Goal: Transaction & Acquisition: Download file/media

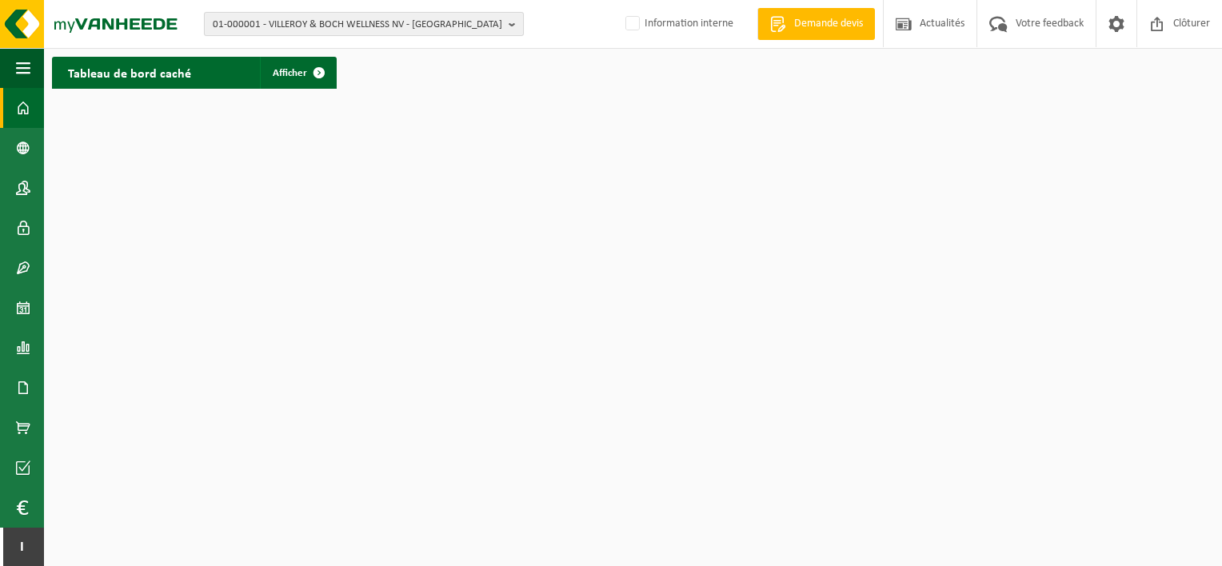
click at [265, 19] on span "01-000001 - VILLEROY & BOCH WELLNESS NV - ROESELARE" at bounding box center [358, 25] width 290 height 24
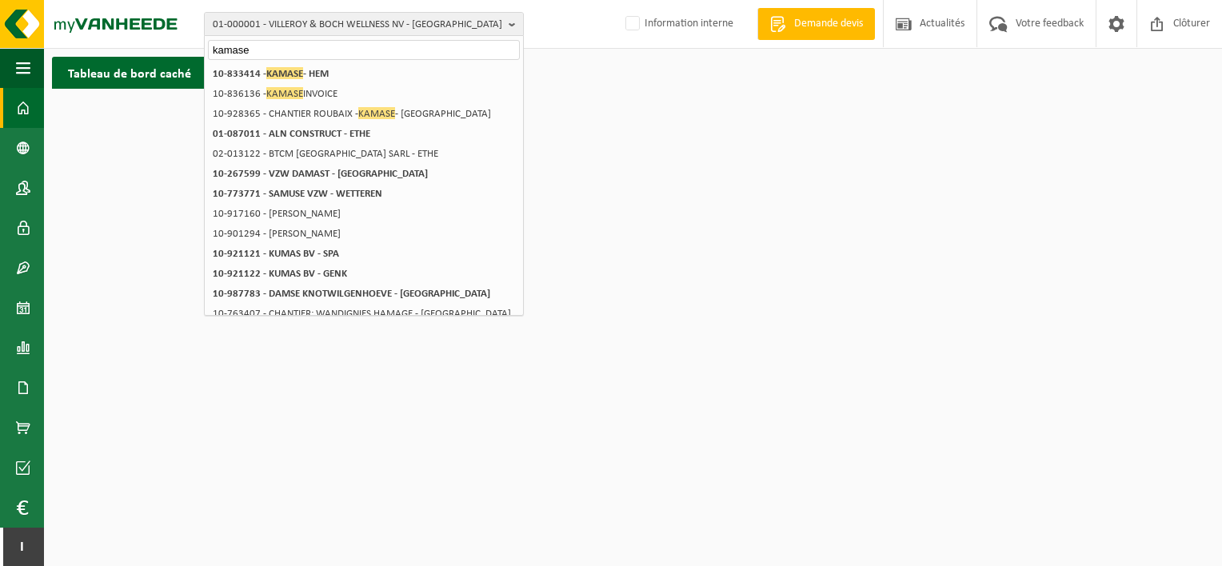
type input "kamase"
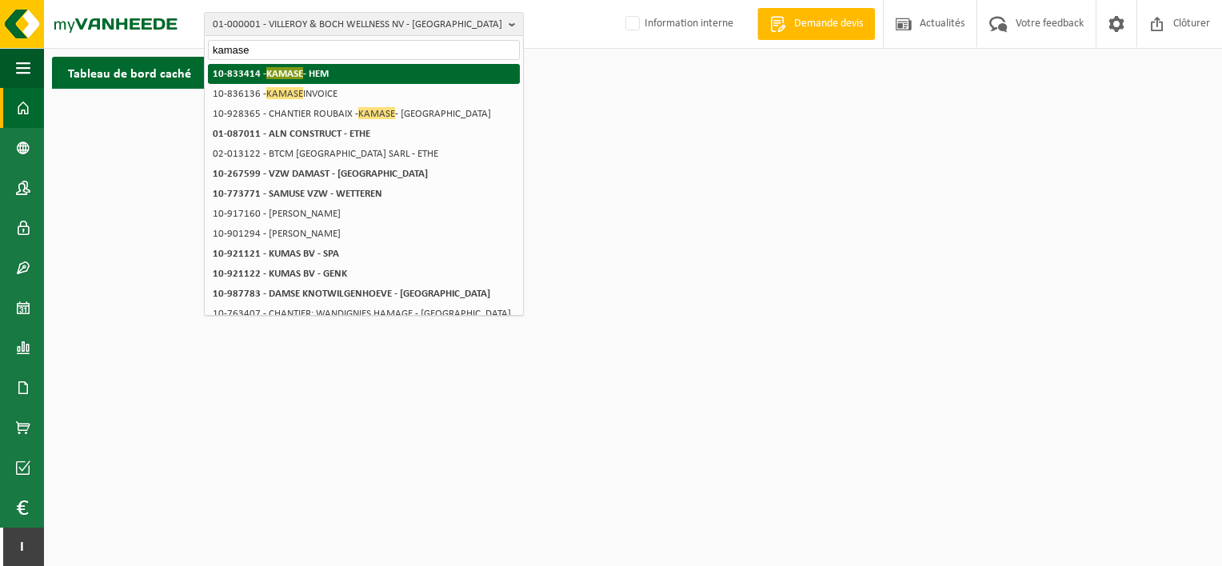
click at [269, 78] on span "KAMASE" at bounding box center [284, 73] width 37 height 12
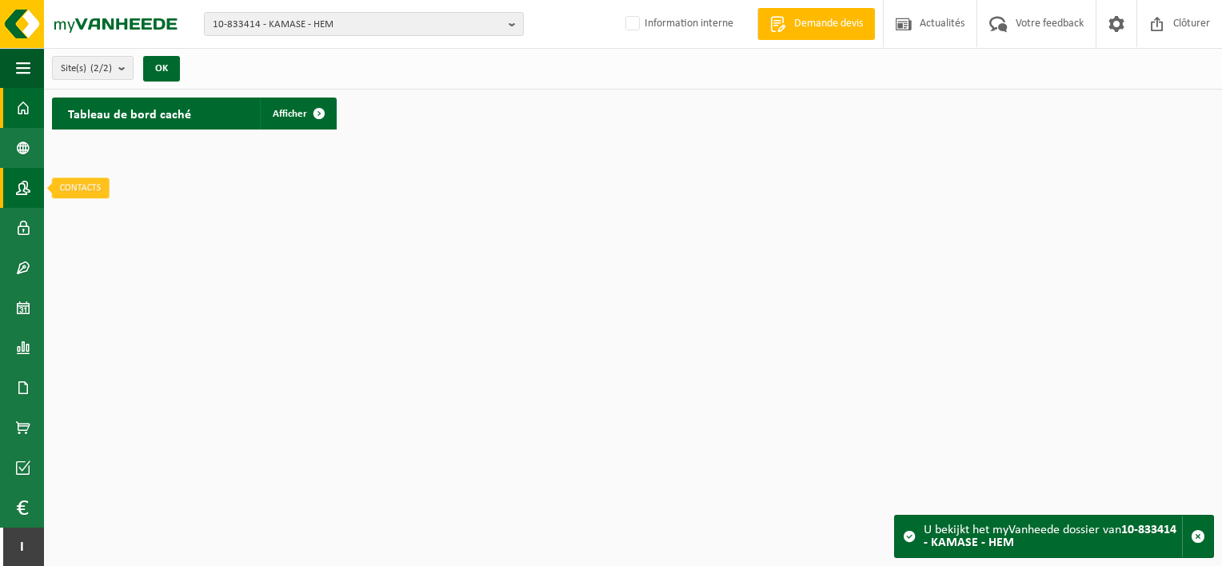
click at [22, 192] on span at bounding box center [23, 188] width 14 height 40
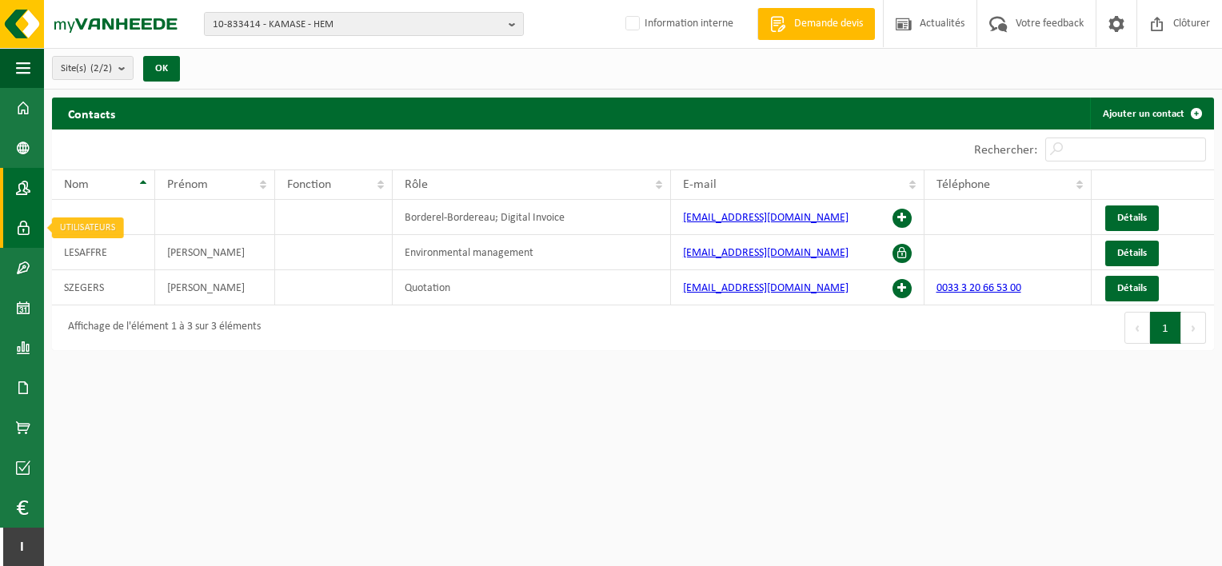
click at [19, 230] on span at bounding box center [23, 228] width 14 height 40
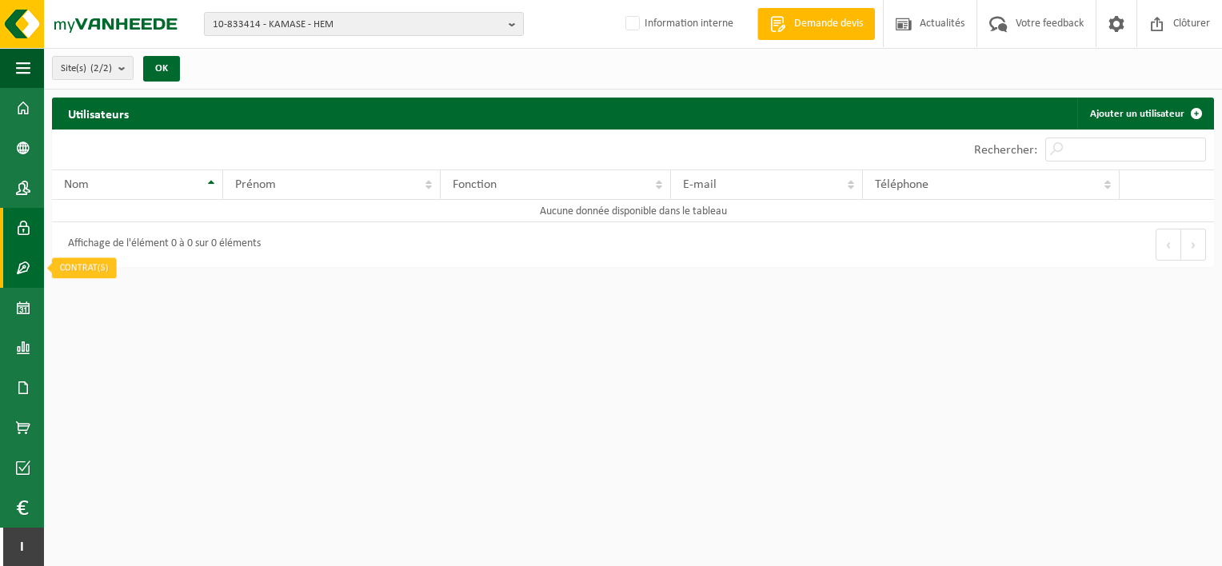
click at [21, 259] on span at bounding box center [23, 268] width 14 height 40
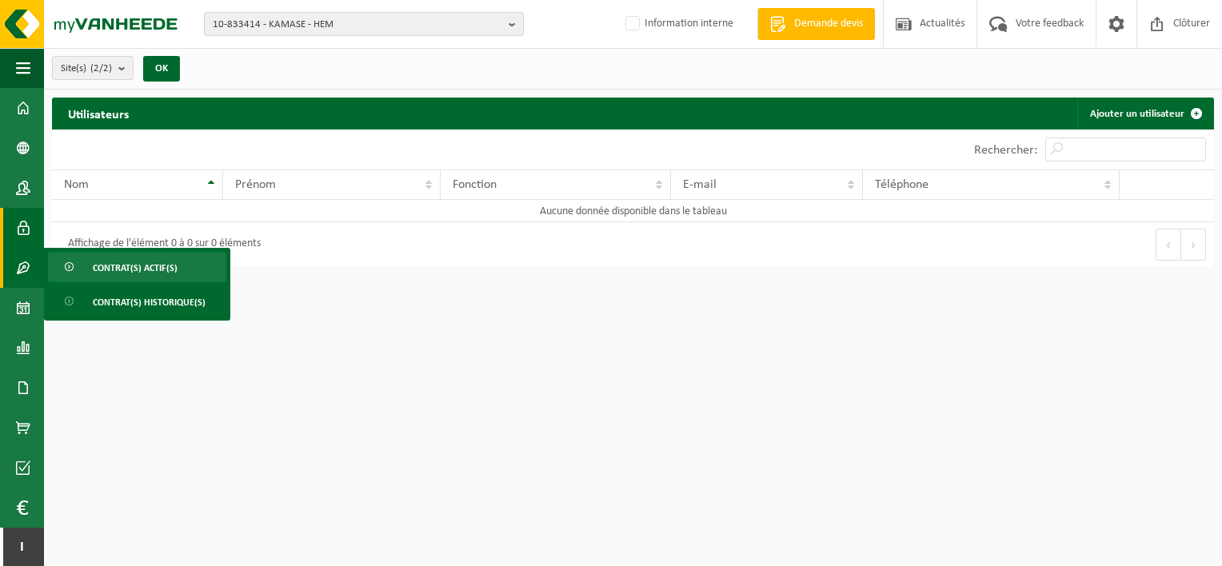
click at [90, 254] on link "Contrat(s) actif(s)" at bounding box center [137, 267] width 178 height 30
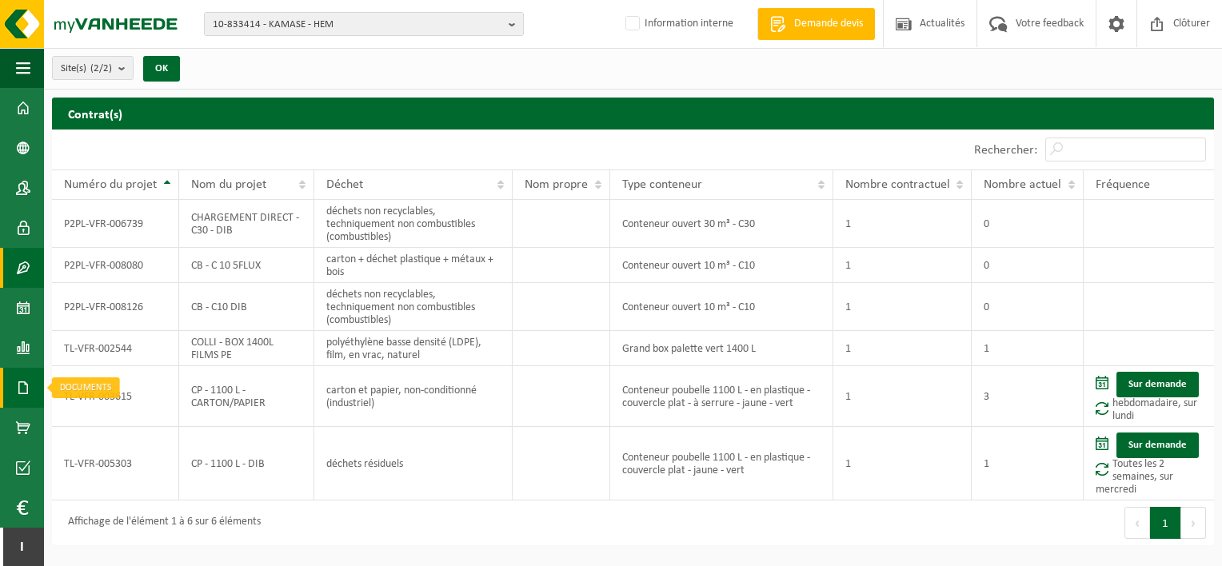
click at [29, 377] on span at bounding box center [23, 388] width 14 height 40
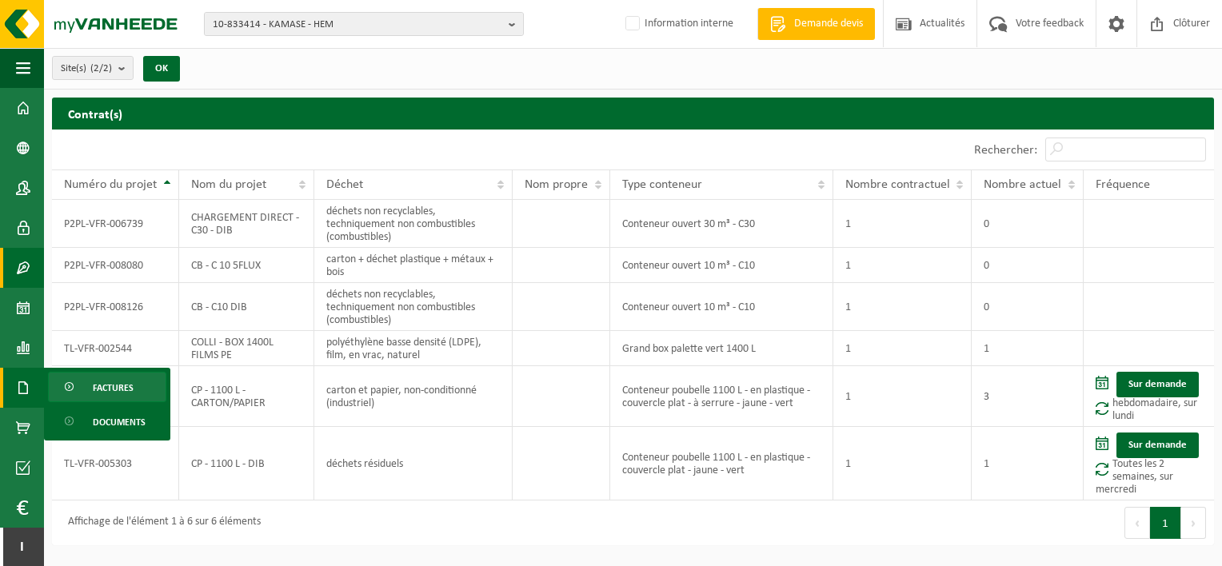
click at [97, 389] on span "Factures" at bounding box center [113, 388] width 41 height 30
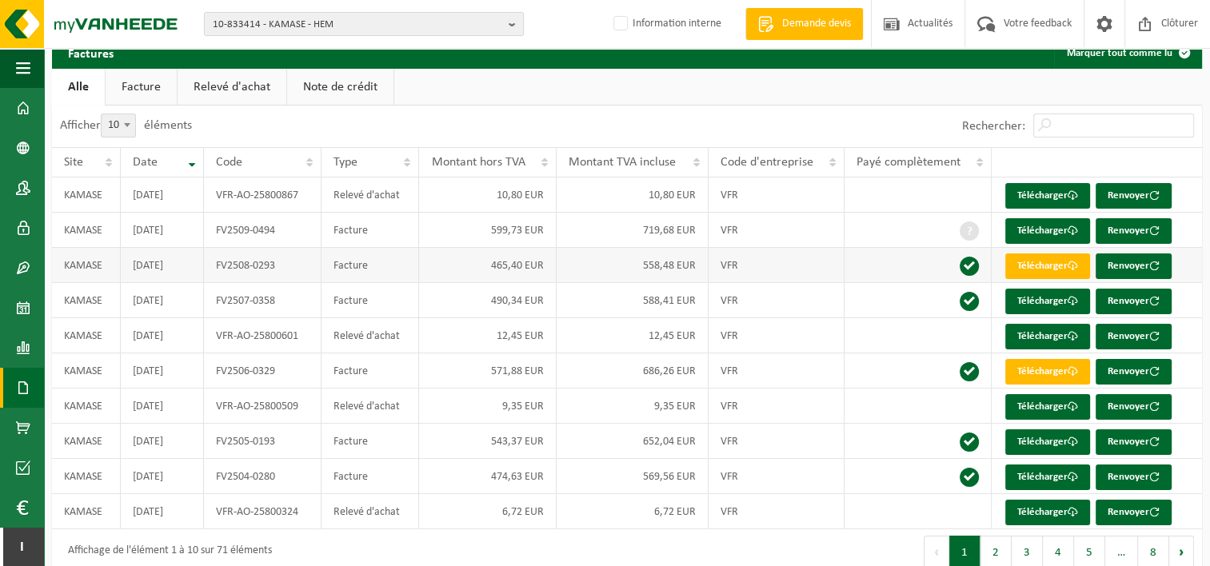
scroll to position [63, 0]
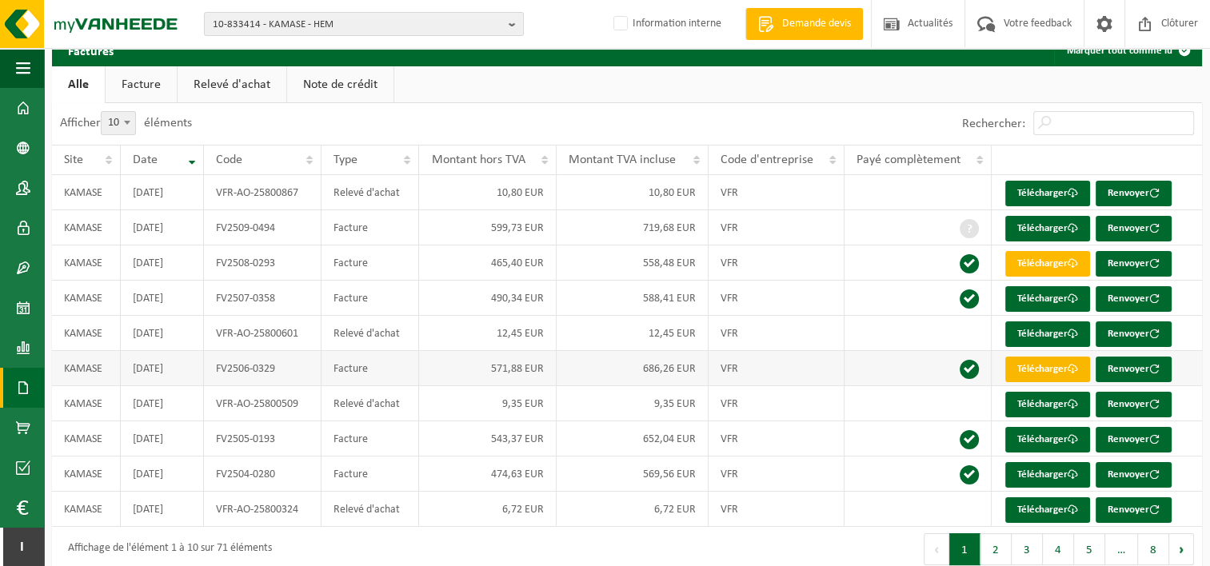
click at [1032, 365] on link "Télécharger" at bounding box center [1047, 370] width 85 height 26
